Goal: Task Accomplishment & Management: Use online tool/utility

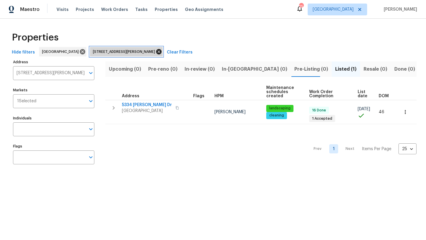
click at [156, 51] on icon at bounding box center [158, 51] width 5 height 5
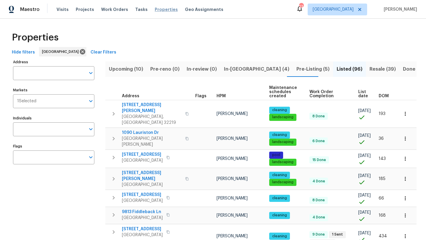
click at [159, 9] on span "Properties" at bounding box center [166, 10] width 23 height 6
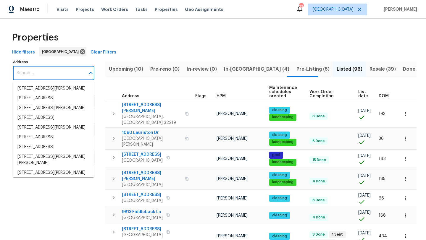
click at [67, 69] on input "Address" at bounding box center [49, 73] width 72 height 14
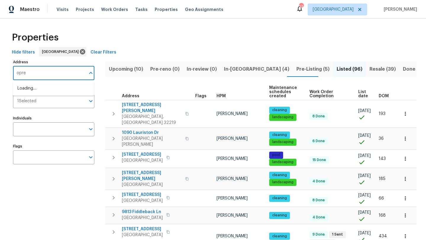
type input "oprey"
click at [61, 88] on li "5752 Oprey St Jacksonville FL 32208" at bounding box center [53, 89] width 81 height 10
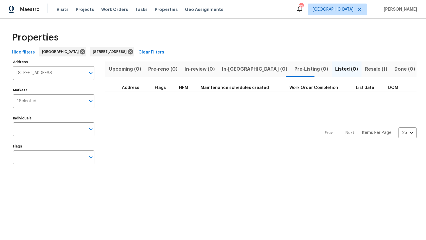
click at [361, 75] on button "Resale (1)" at bounding box center [375, 68] width 29 height 15
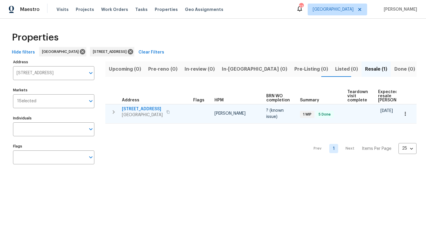
click at [129, 106] on span "5752 Oprey St" at bounding box center [142, 109] width 41 height 6
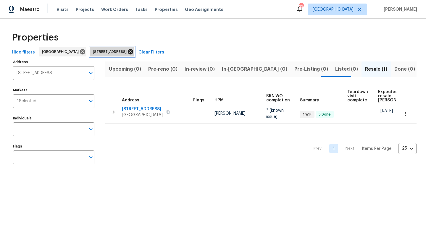
click at [133, 53] on icon at bounding box center [130, 51] width 5 height 5
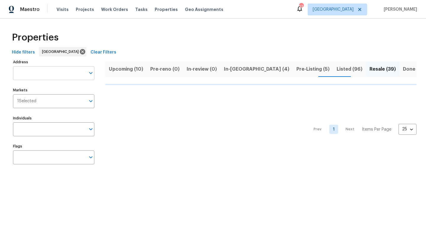
click at [69, 72] on input "Address" at bounding box center [49, 73] width 72 height 14
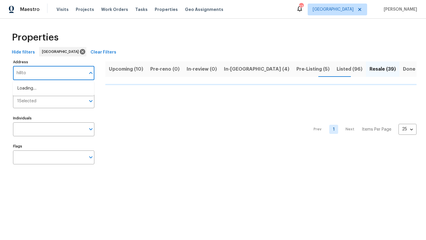
type input "hilltop"
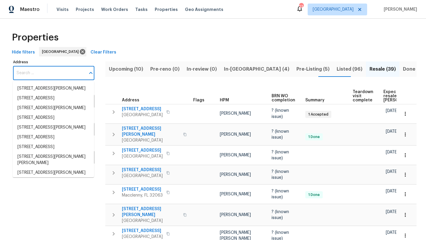
click at [55, 69] on input "Address" at bounding box center [49, 73] width 72 height 14
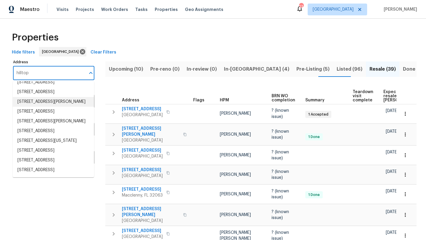
scroll to position [43, 0]
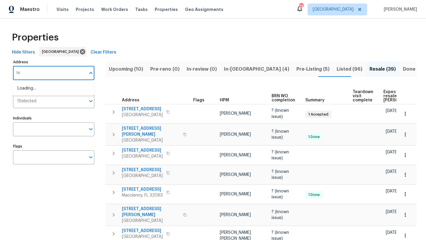
type input "h"
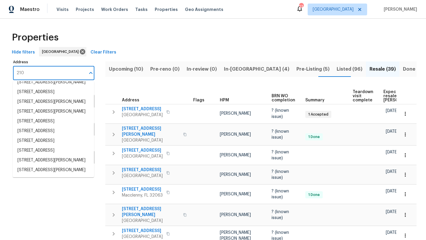
scroll to position [147, 0]
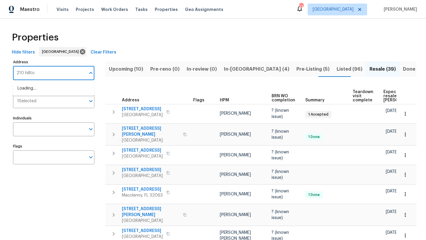
type input "210 hilltop"
click at [31, 85] on li "210 Hilltop Dr Orange Park FL 32073" at bounding box center [53, 89] width 81 height 10
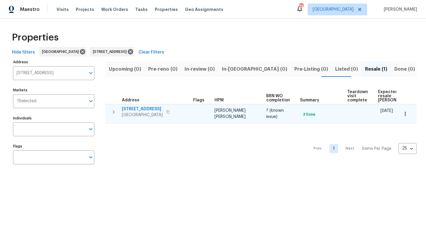
click at [146, 106] on span "210 Hilltop Dr" at bounding box center [142, 109] width 41 height 6
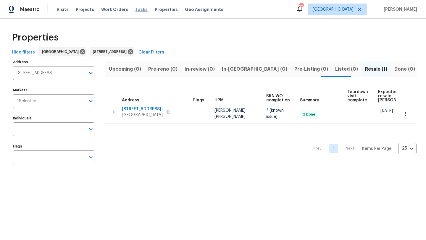
click at [135, 11] on span "Tasks" at bounding box center [141, 9] width 12 height 4
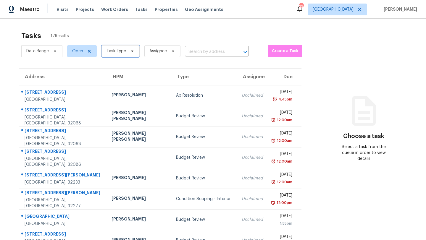
click at [116, 49] on span "Task Type" at bounding box center [116, 51] width 20 height 6
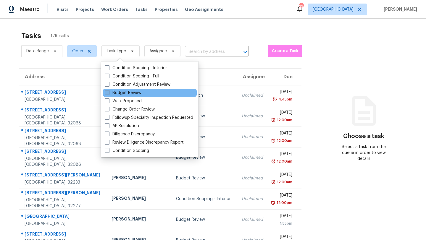
click at [120, 93] on label "Budget Review" at bounding box center [123, 93] width 37 height 6
click at [109, 93] on input "Budget Review" at bounding box center [107, 92] width 4 height 4
checkbox input "true"
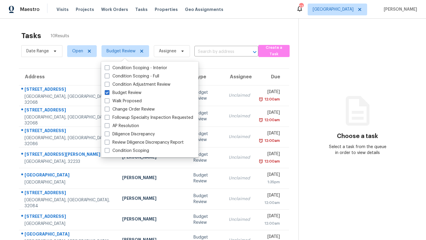
click at [136, 35] on div "Tasks 10 Results" at bounding box center [159, 35] width 277 height 15
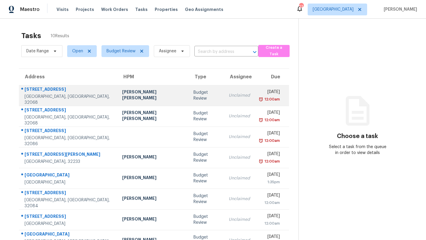
click at [189, 102] on td "Budget Review" at bounding box center [206, 95] width 35 height 21
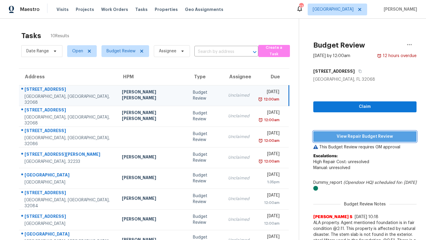
click at [334, 131] on button "View Repair Budget Review" at bounding box center [364, 136] width 103 height 11
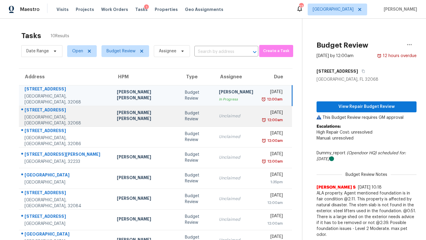
click at [219, 114] on div "Unclaimed" at bounding box center [236, 116] width 34 height 6
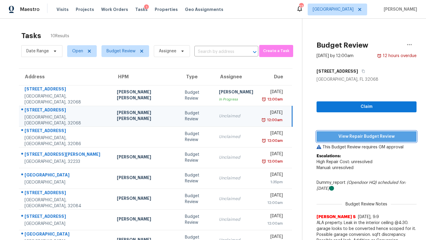
click at [321, 137] on span "View Repair Budget Review" at bounding box center [366, 136] width 90 height 7
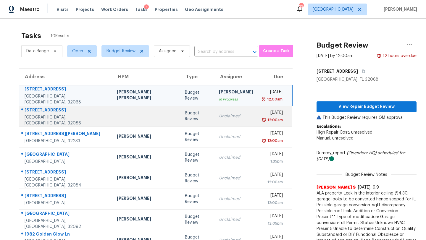
scroll to position [36, 0]
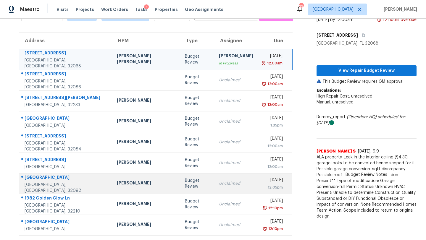
click at [214, 176] on td "Unclaimed" at bounding box center [236, 183] width 44 height 21
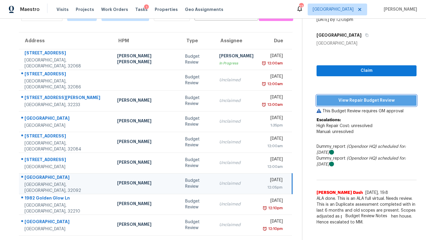
click at [352, 98] on span "View Repair Budget Review" at bounding box center [366, 100] width 90 height 7
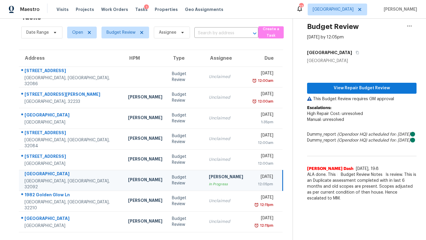
scroll to position [19, 0]
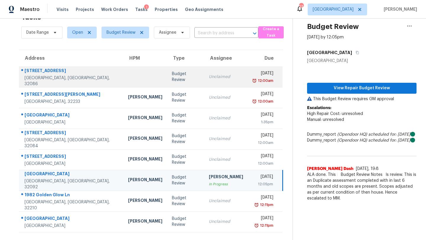
click at [252, 75] on div "Fri, Aug 15th 2025" at bounding box center [262, 73] width 21 height 7
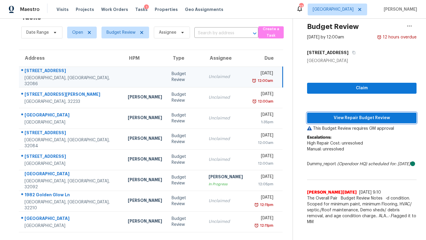
click at [355, 120] on span "View Repair Budget Review" at bounding box center [362, 117] width 100 height 7
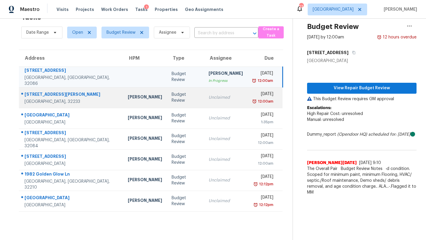
click at [167, 90] on td "Budget Review" at bounding box center [185, 97] width 37 height 21
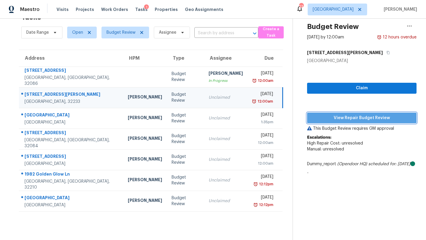
click at [355, 118] on span "View Repair Budget Review" at bounding box center [362, 117] width 100 height 7
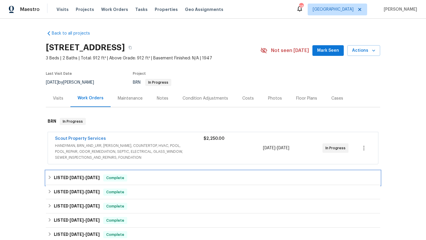
click at [85, 174] on h6 "LISTED [DATE] - [DATE]" at bounding box center [77, 177] width 46 height 7
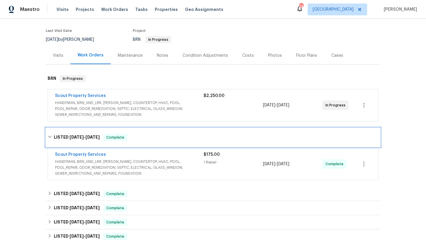
scroll to position [57, 0]
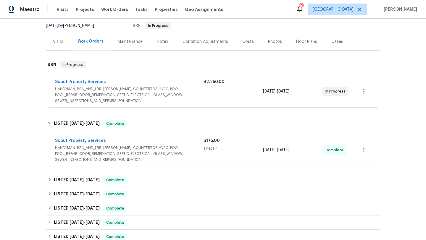
click at [84, 181] on span "7/21/25 - 7/21/25" at bounding box center [84, 180] width 30 height 4
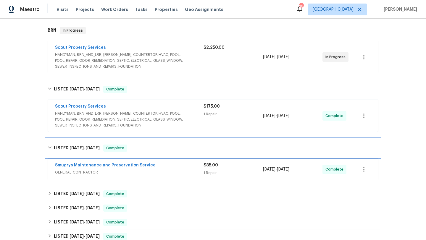
scroll to position [93, 0]
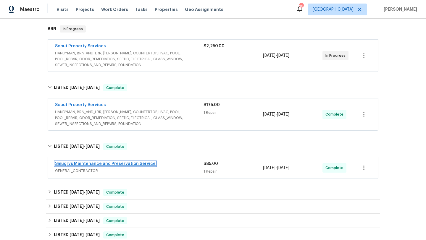
click at [125, 165] on link "Smugrys Maintenance and Preservation Service" at bounding box center [105, 164] width 101 height 4
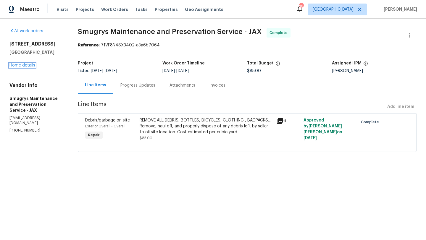
click at [27, 66] on link "Home details" at bounding box center [22, 65] width 26 height 4
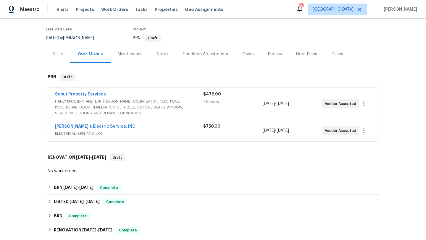
scroll to position [46, 0]
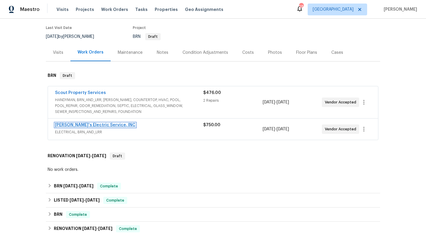
click at [85, 125] on link "Jack's Electric Service, INC" at bounding box center [95, 125] width 80 height 4
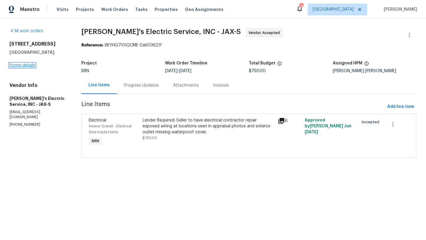
click at [22, 64] on link "Home details" at bounding box center [22, 65] width 26 height 4
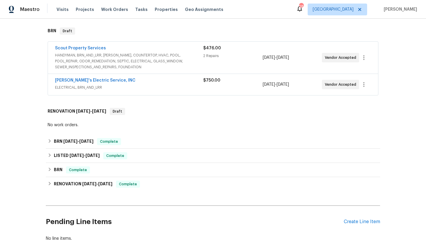
scroll to position [91, 0]
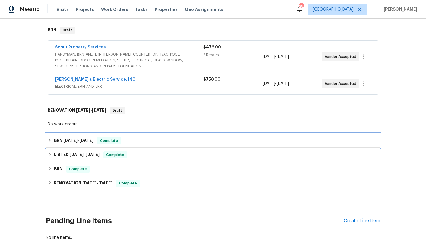
click at [85, 138] on span "8/7/25" at bounding box center [86, 140] width 14 height 4
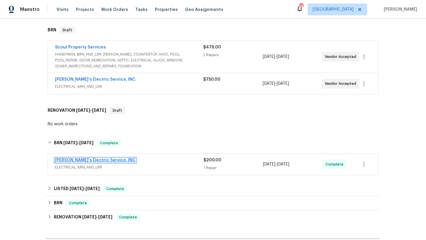
click at [95, 161] on link "[PERSON_NAME]'s Electric Service, INC" at bounding box center [95, 160] width 80 height 4
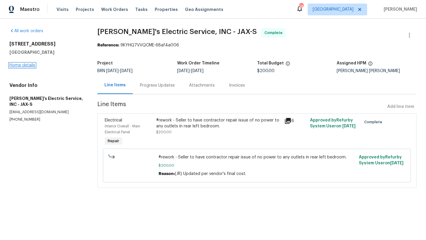
click at [20, 65] on link "Home details" at bounding box center [22, 65] width 26 height 4
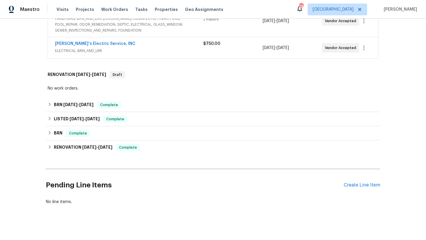
scroll to position [127, 0]
click at [83, 119] on span "8/5/25 - 8/6/25" at bounding box center [84, 118] width 30 height 4
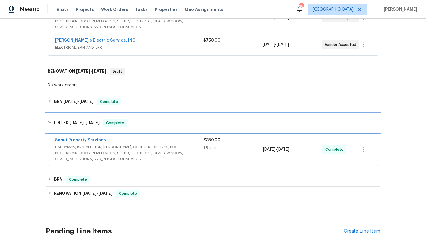
scroll to position [131, 0]
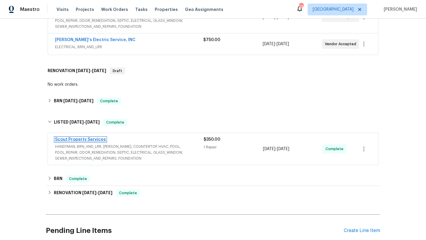
click at [87, 141] on link "Scout Property Services" at bounding box center [80, 139] width 51 height 4
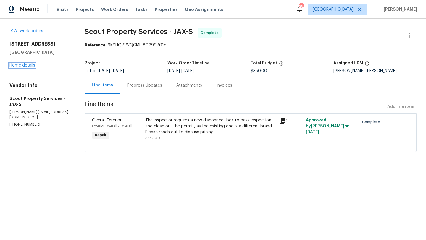
click at [27, 67] on link "Home details" at bounding box center [22, 65] width 26 height 4
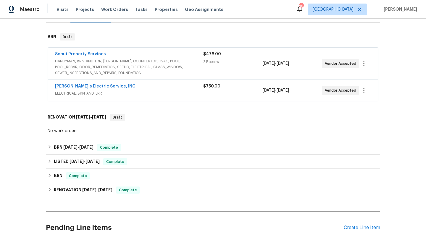
scroll to position [85, 0]
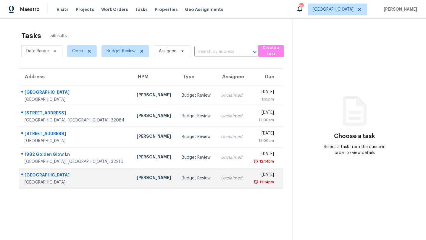
click at [216, 182] on td "Unclaimed" at bounding box center [232, 178] width 32 height 21
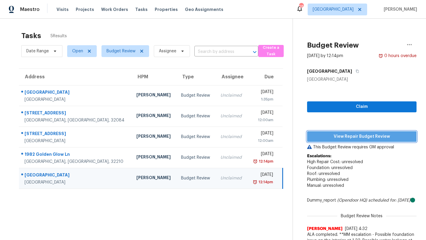
click at [369, 133] on span "View Repair Budget Review" at bounding box center [362, 136] width 100 height 7
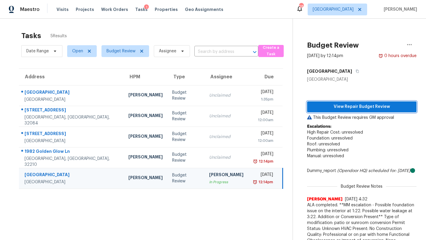
click at [347, 107] on span "View Repair Budget Review" at bounding box center [362, 106] width 100 height 7
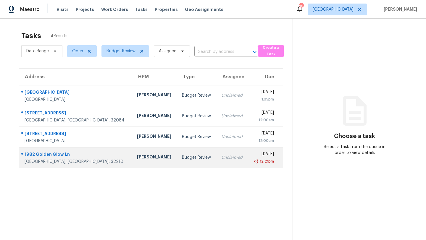
click at [221, 157] on div "Unclaimed" at bounding box center [232, 158] width 22 height 6
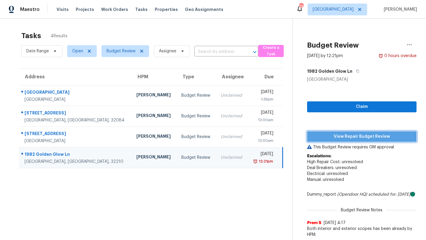
click at [332, 137] on span "View Repair Budget Review" at bounding box center [362, 136] width 100 height 7
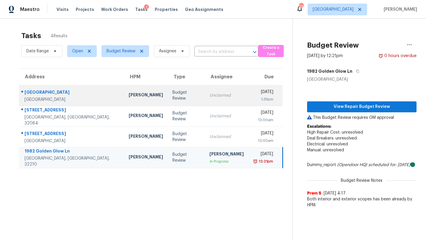
click at [226, 94] on td "Unclaimed" at bounding box center [227, 95] width 44 height 21
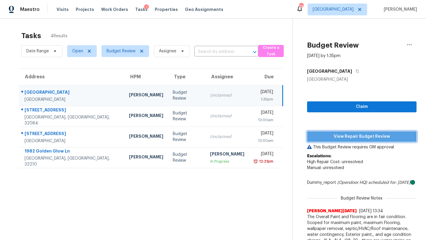
click at [365, 137] on span "View Repair Budget Review" at bounding box center [362, 136] width 100 height 7
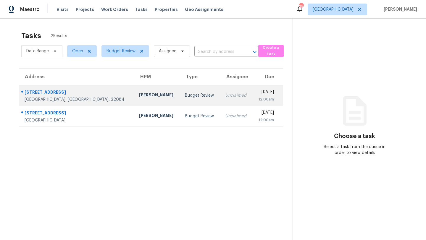
click at [225, 93] on div "Unclaimed" at bounding box center [236, 96] width 23 height 6
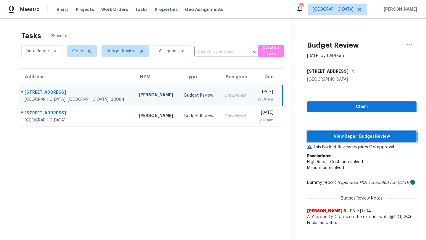
click at [363, 134] on span "View Repair Budget Review" at bounding box center [362, 136] width 100 height 7
